Goal: Task Accomplishment & Management: Complete application form

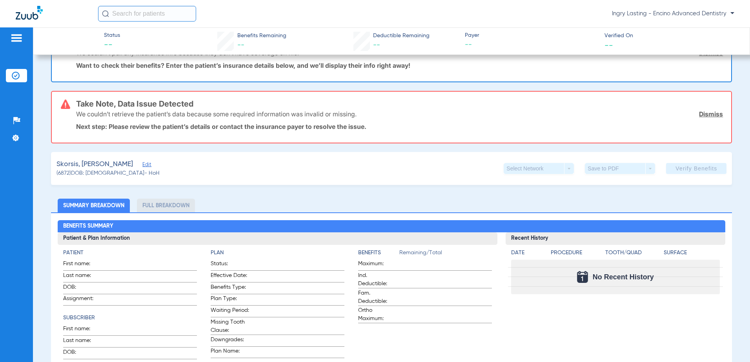
scroll to position [78, 0]
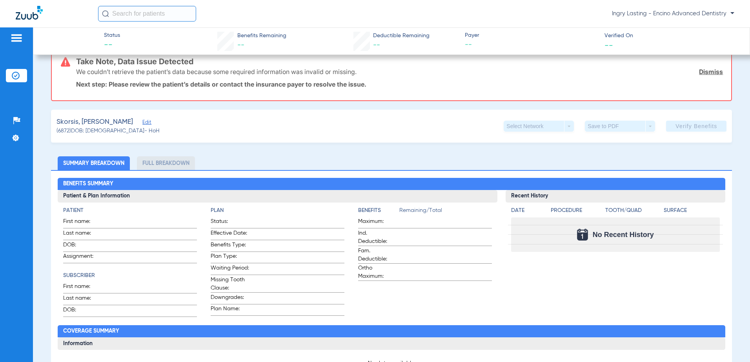
click at [142, 121] on span "Edit" at bounding box center [145, 123] width 7 height 7
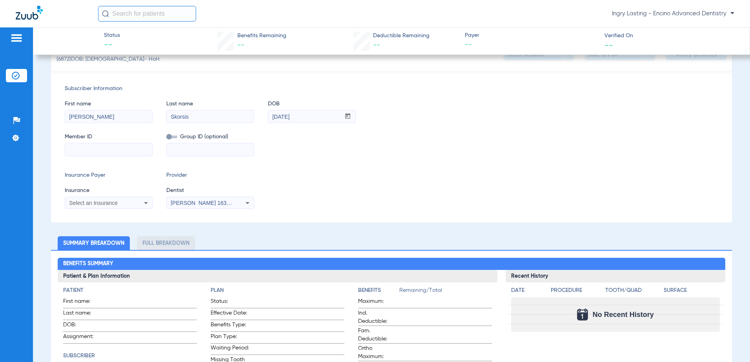
scroll to position [157, 0]
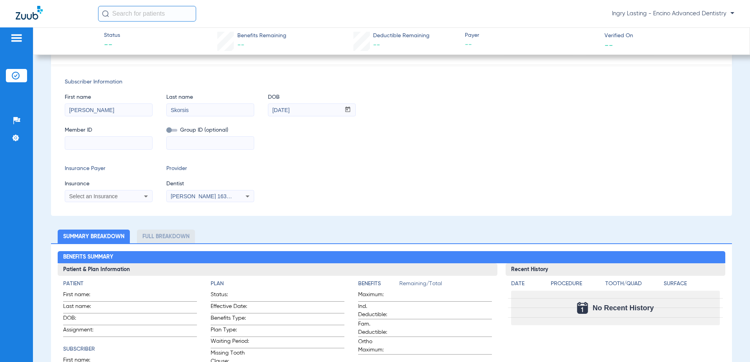
click at [200, 144] on input at bounding box center [210, 143] width 87 height 13
drag, startPoint x: 200, startPoint y: 144, endPoint x: 150, endPoint y: 152, distance: 50.1
click at [150, 152] on div "Subscriber Information First name [PERSON_NAME] name Skorsis DOB mm / dd / yyyy…" at bounding box center [391, 140] width 681 height 152
click at [188, 144] on input at bounding box center [210, 143] width 87 height 13
paste input "086530101400011"
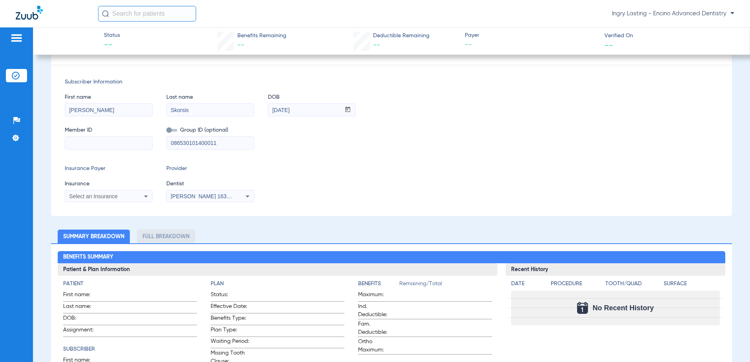
type input "086530101400011"
click at [105, 133] on span "Member ID" at bounding box center [109, 130] width 88 height 8
drag, startPoint x: 129, startPoint y: 146, endPoint x: 130, endPoint y: 138, distance: 7.9
click at [129, 146] on input at bounding box center [108, 143] width 87 height 13
paste input "W288074398"
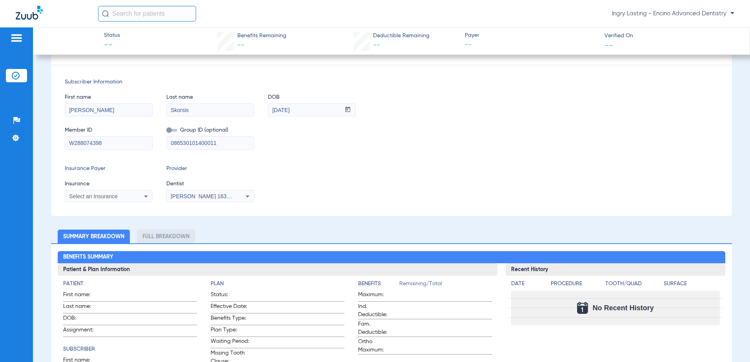
type input "W288074398"
click at [97, 201] on div "Select an Insurance" at bounding box center [108, 196] width 87 height 9
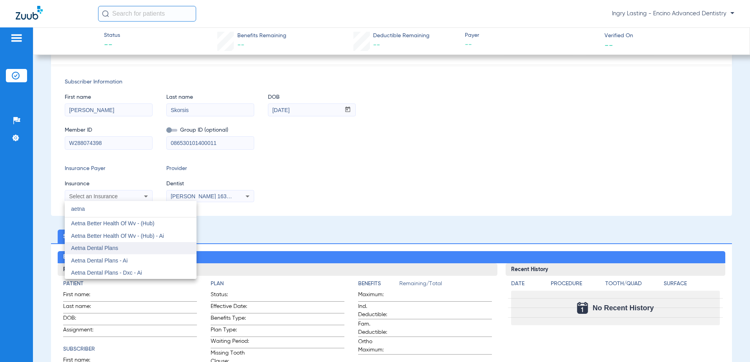
type input "aetna"
click at [106, 249] on span "Aetna Dental Plans" at bounding box center [94, 248] width 47 height 6
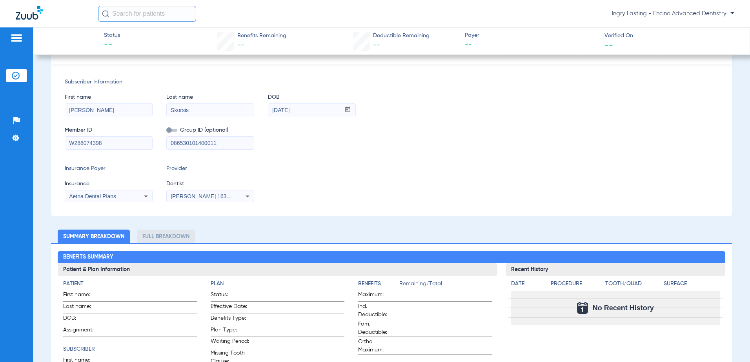
scroll to position [56, 0]
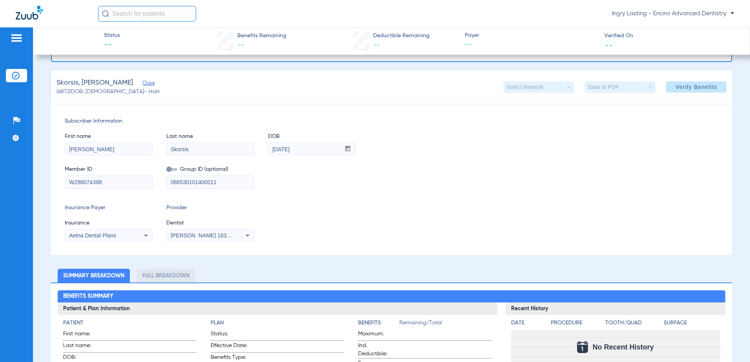
click at [214, 234] on span "[PERSON_NAME] 1639402225" at bounding box center [209, 236] width 77 height 6
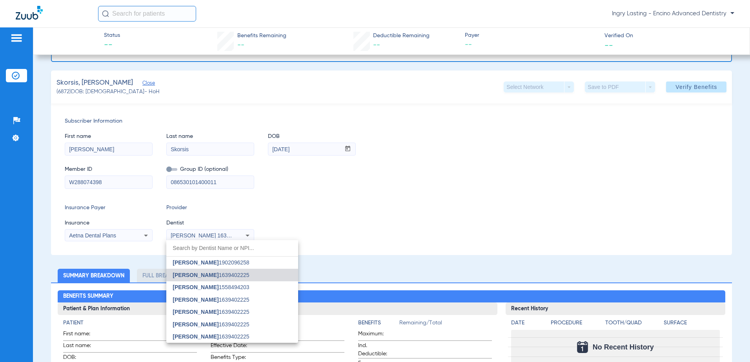
click at [338, 227] on div at bounding box center [375, 181] width 750 height 362
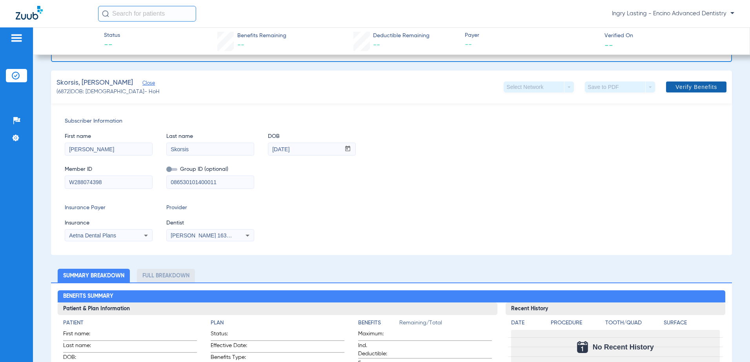
click at [709, 90] on span "Verify Benefits" at bounding box center [696, 87] width 42 height 6
